Goal: Navigation & Orientation: Understand site structure

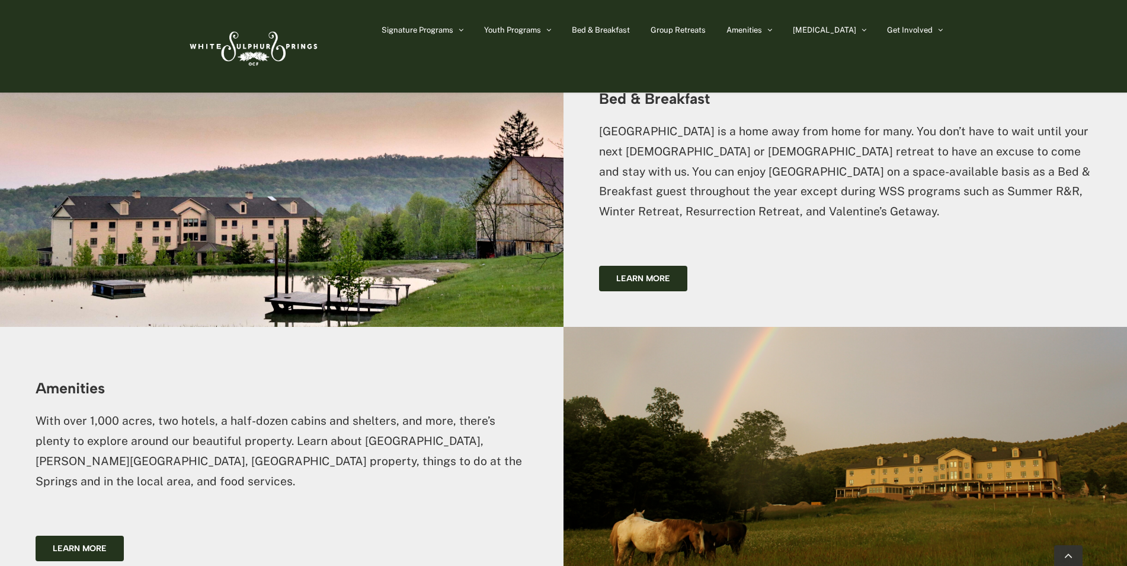
scroll to position [2016, 0]
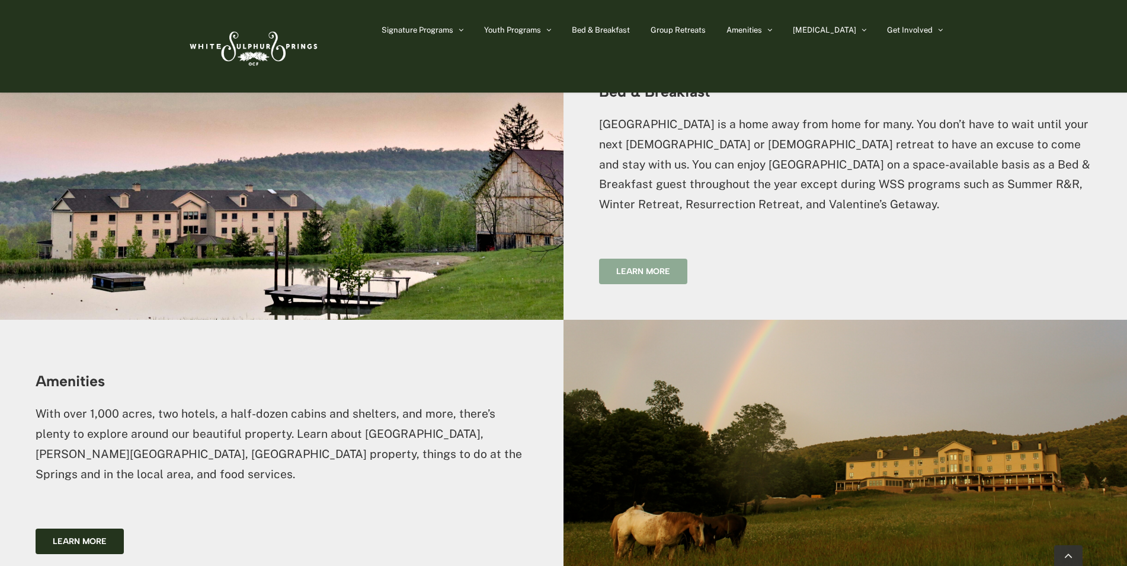
click at [611, 258] on link "Learn more" at bounding box center [643, 270] width 88 height 25
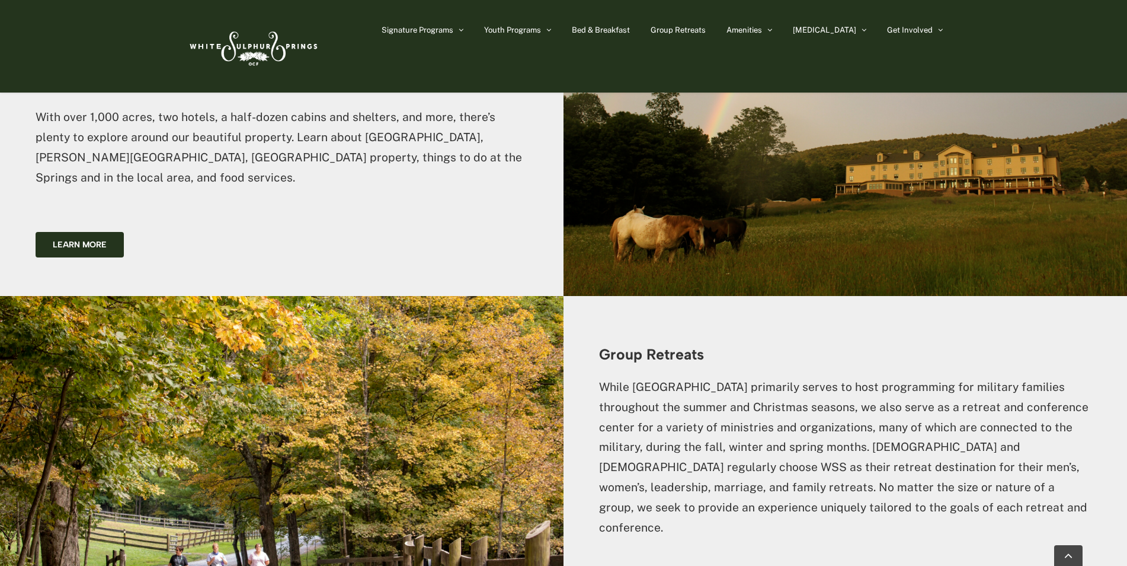
scroll to position [2371, 0]
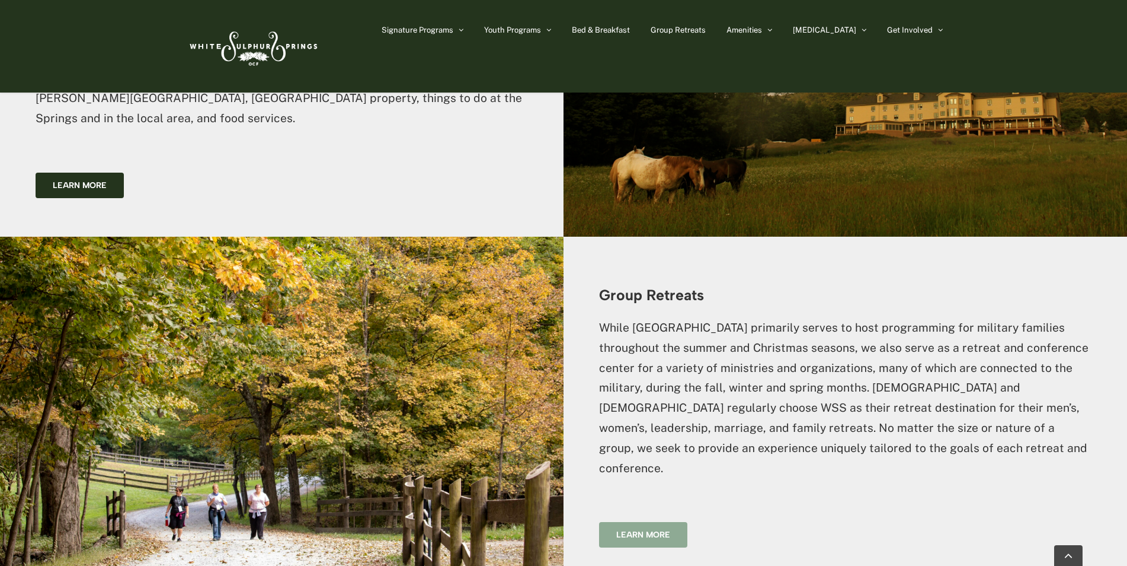
click at [634, 529] on span "Learn more" at bounding box center [644, 534] width 54 height 10
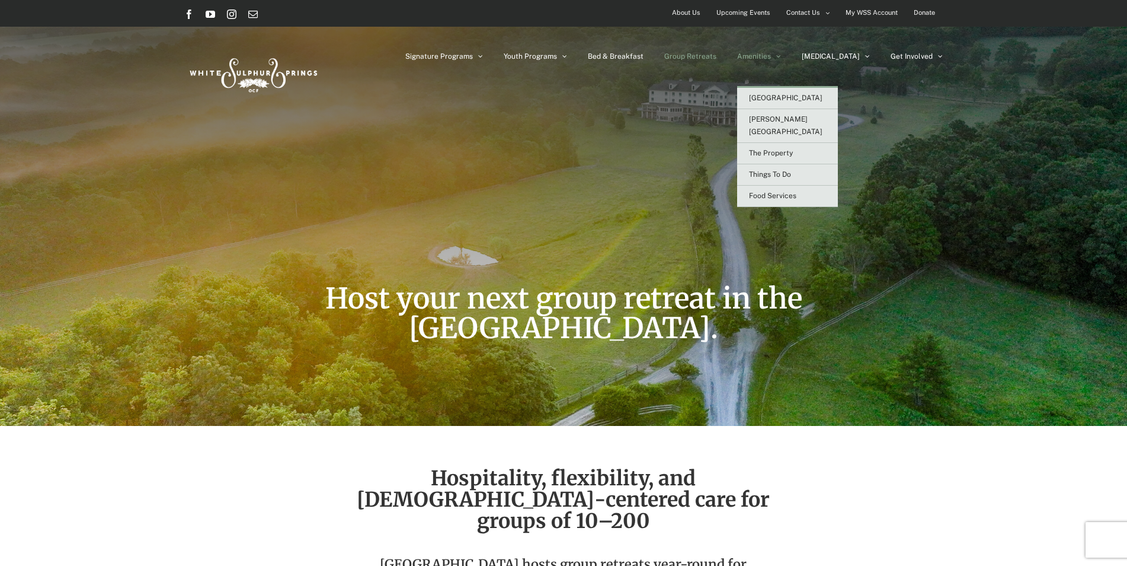
click at [771, 56] on span "Amenities" at bounding box center [754, 56] width 34 height 7
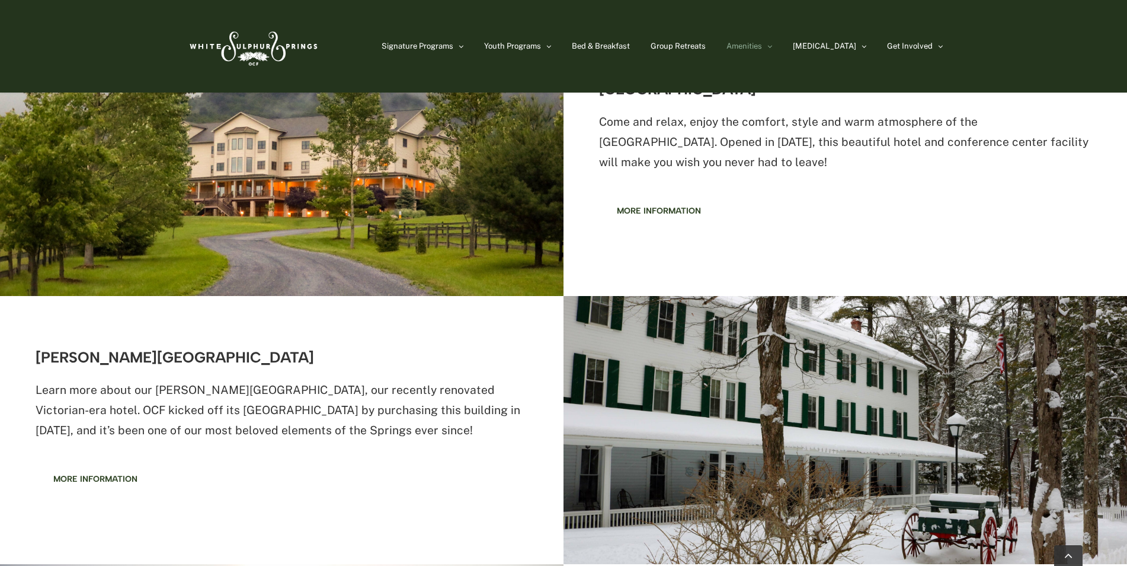
scroll to position [415, 0]
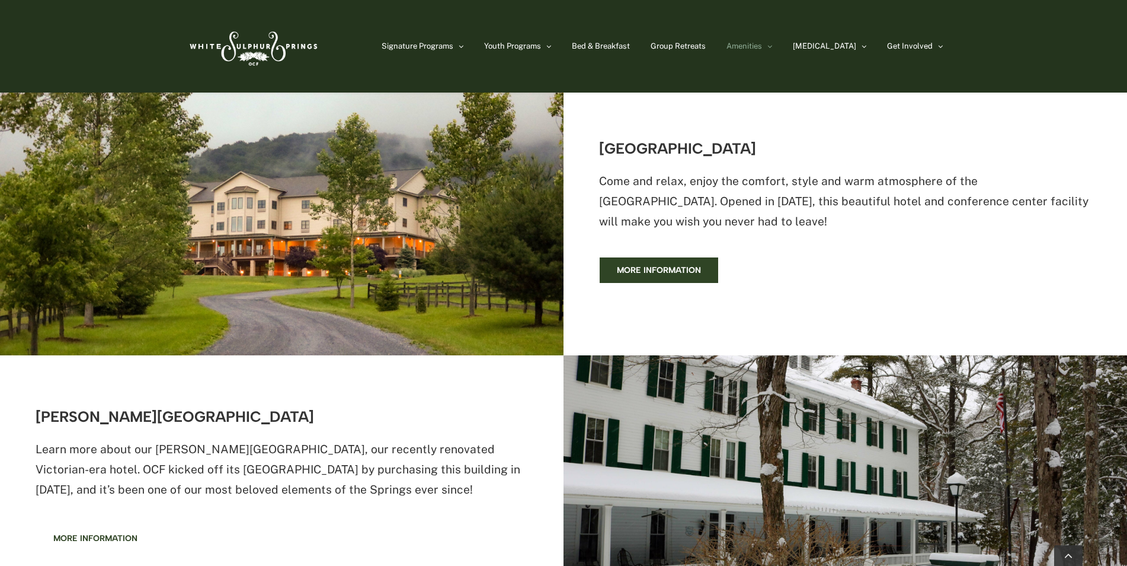
click at [669, 266] on span "More information" at bounding box center [659, 270] width 84 height 10
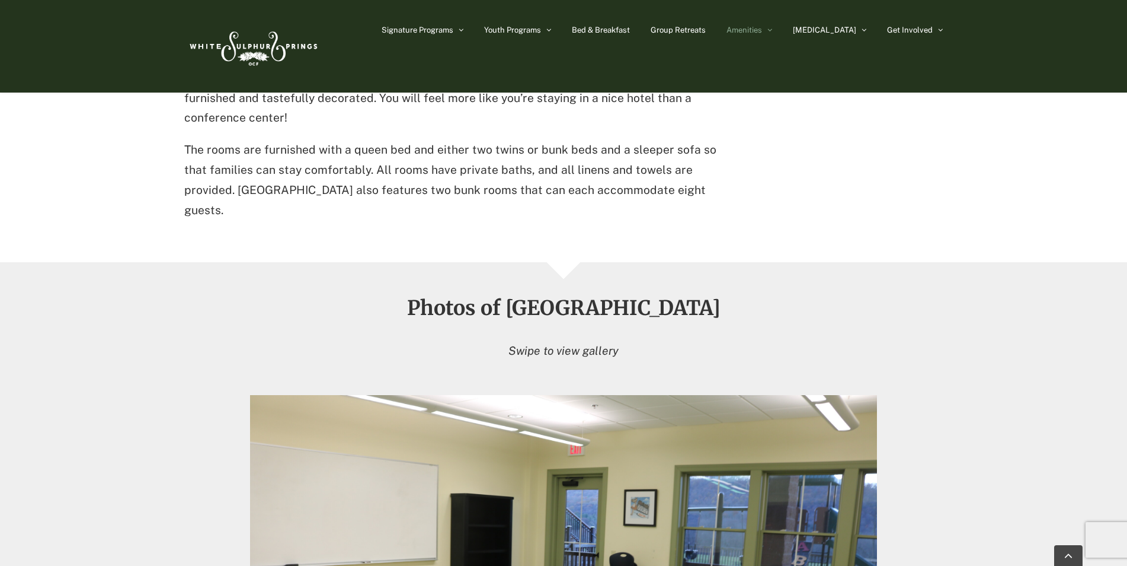
scroll to position [784, 0]
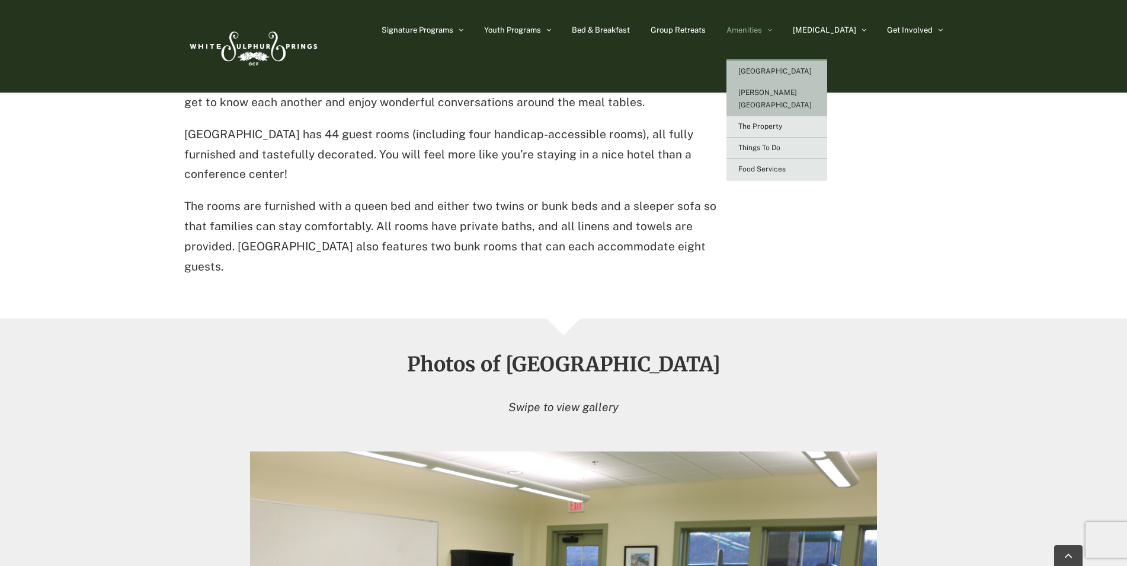
click at [812, 90] on span "[PERSON_NAME][GEOGRAPHIC_DATA]" at bounding box center [776, 98] width 74 height 21
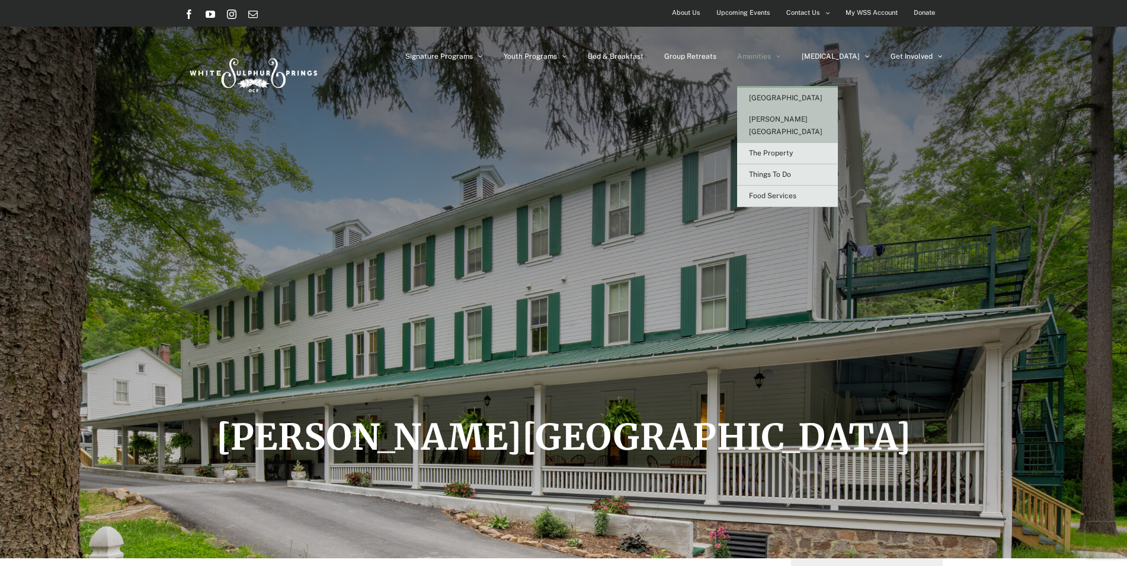
click at [814, 95] on span "[GEOGRAPHIC_DATA]" at bounding box center [786, 98] width 74 height 8
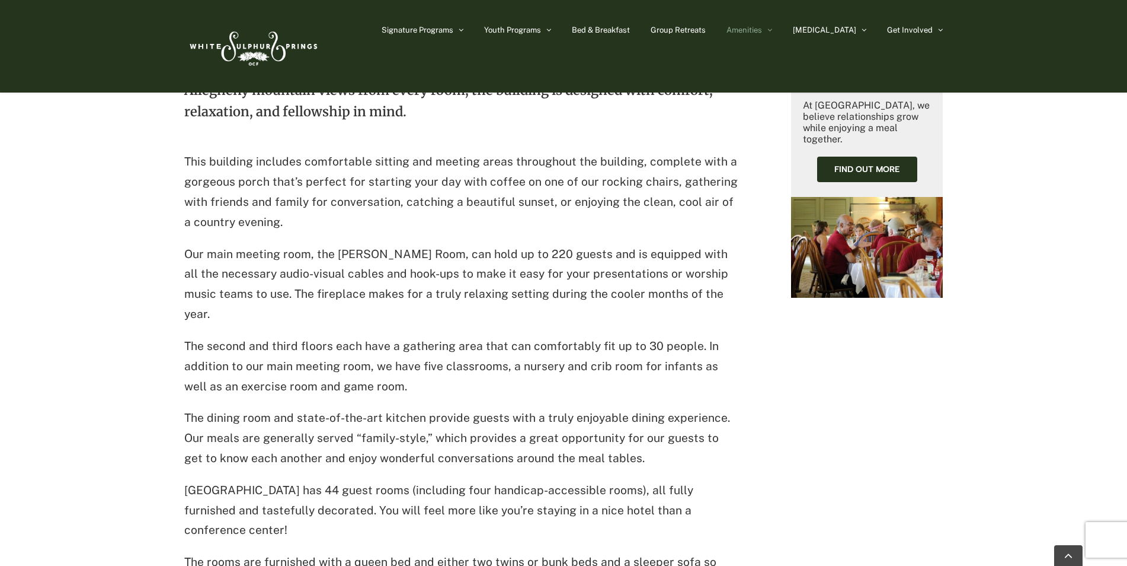
scroll to position [251, 0]
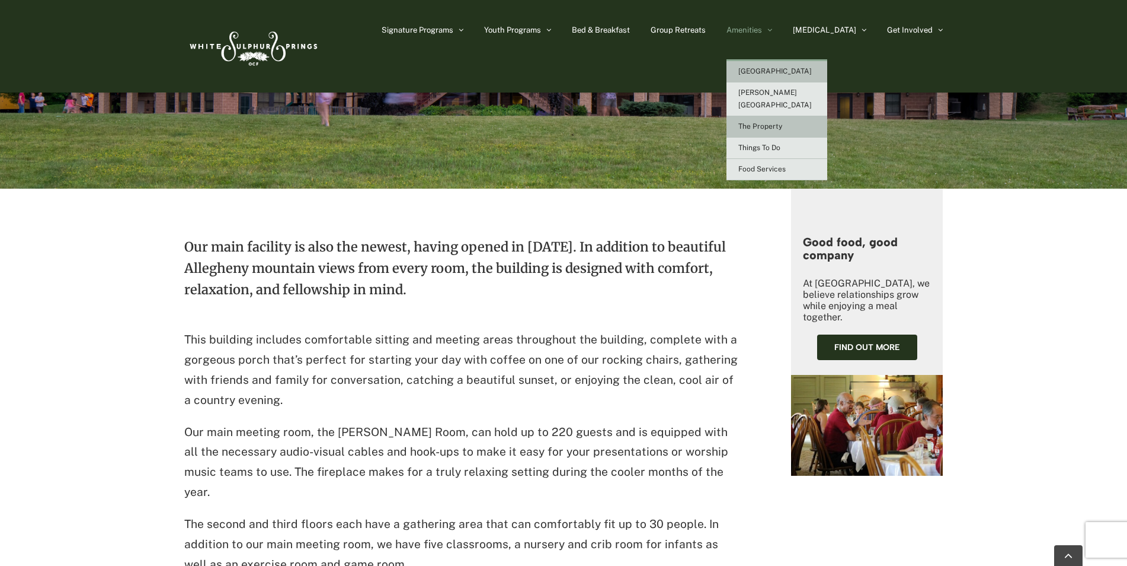
click at [801, 116] on link "The Property" at bounding box center [777, 126] width 101 height 21
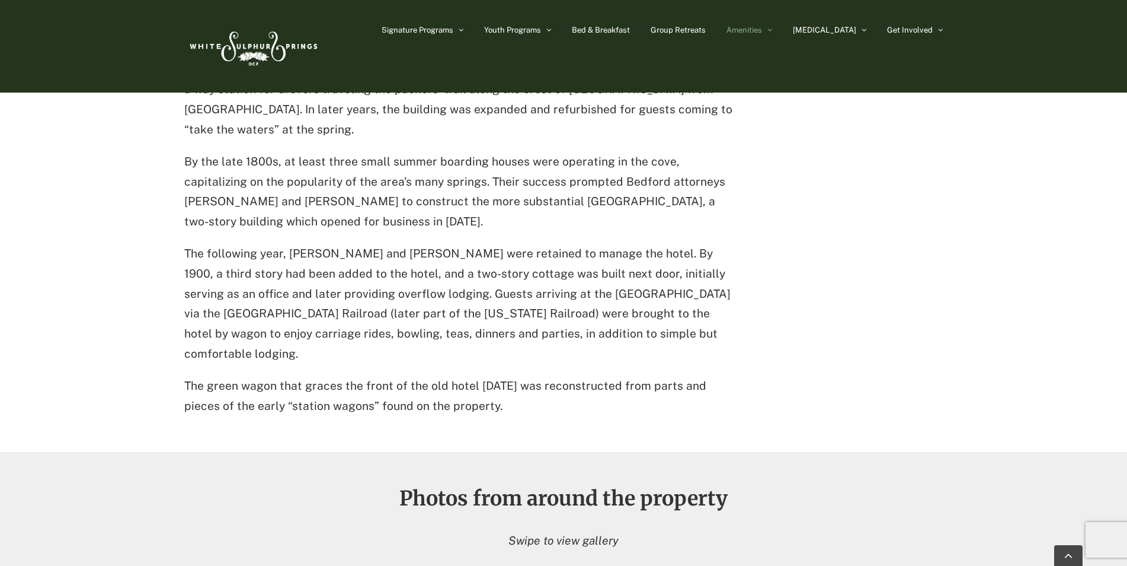
scroll to position [771, 0]
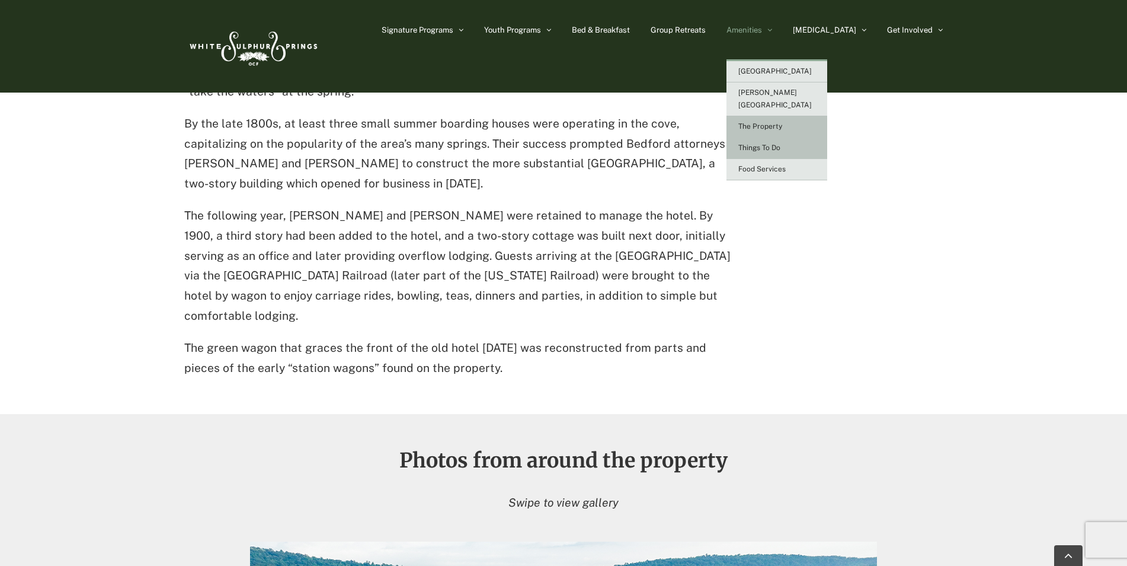
click at [781, 143] on span "Things To Do" at bounding box center [760, 147] width 42 height 8
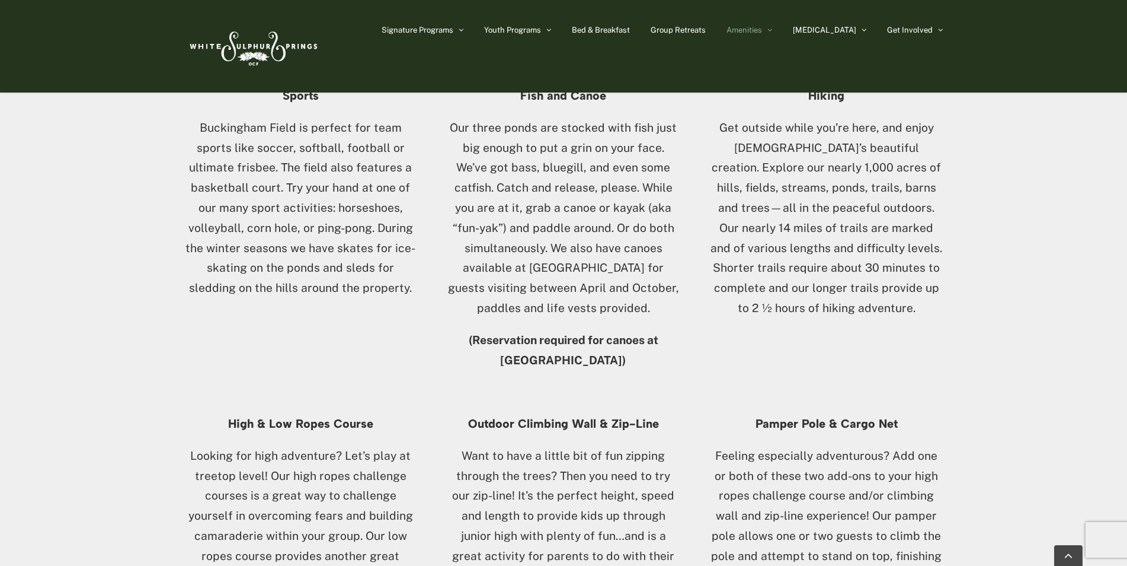
scroll to position [889, 0]
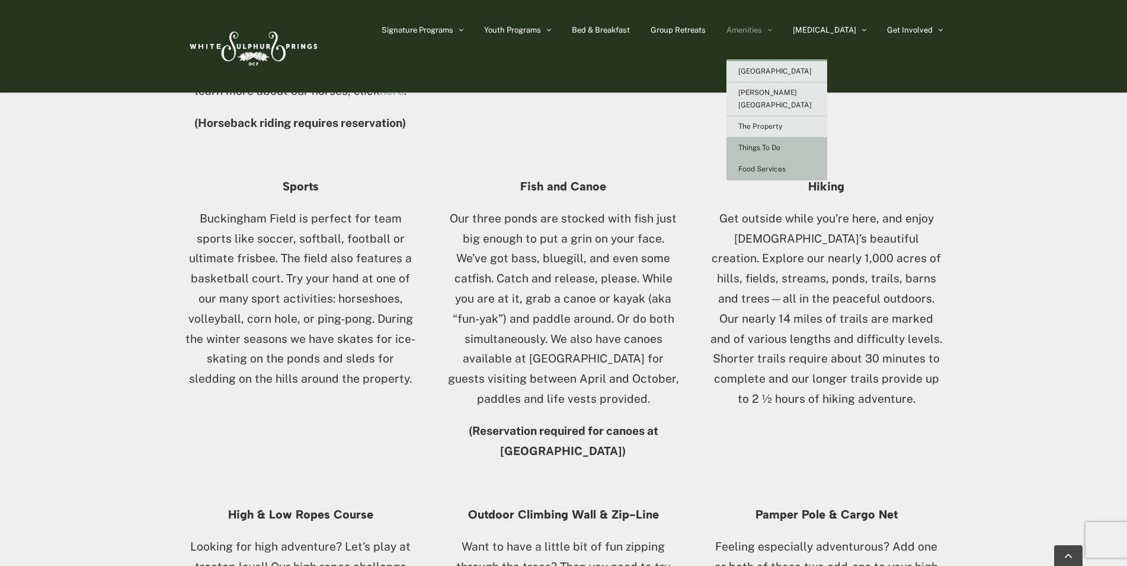
click at [786, 165] on span "Food Services" at bounding box center [762, 169] width 47 height 8
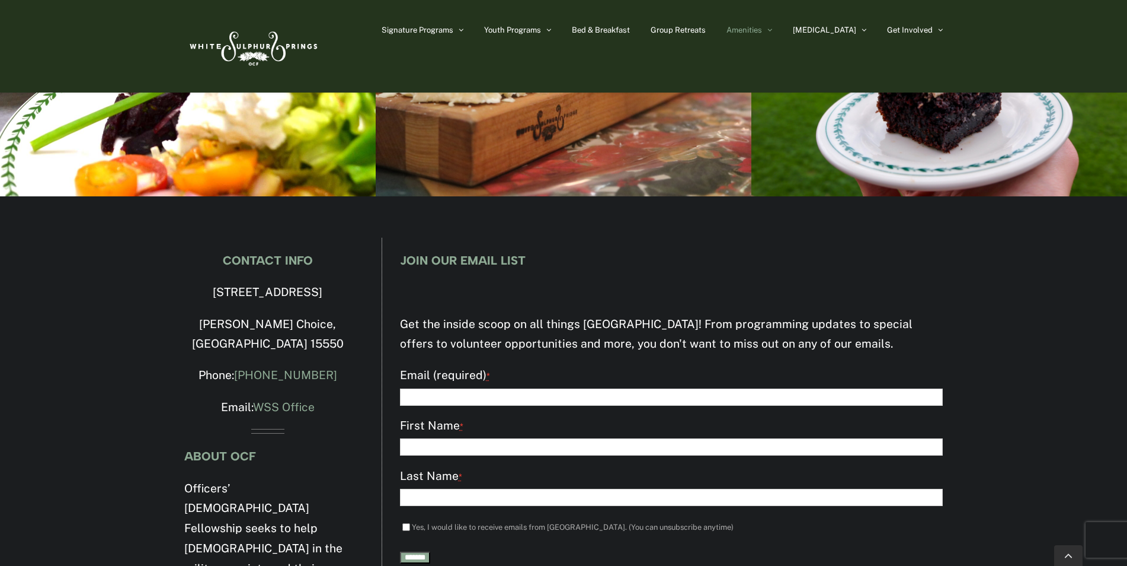
scroll to position [3318, 0]
